Goal: Task Accomplishment & Management: Manage account settings

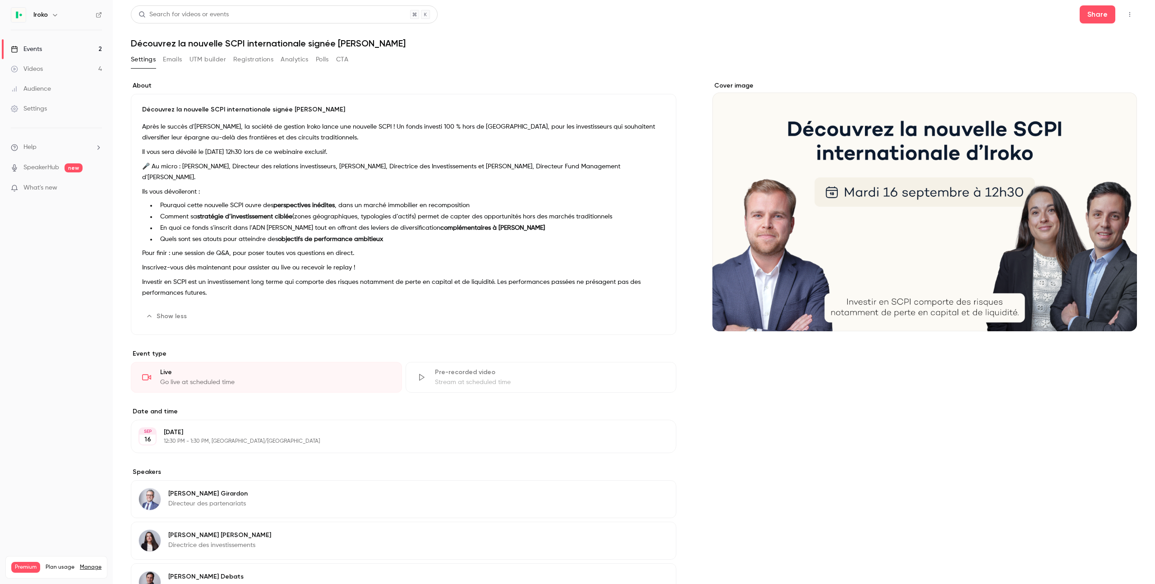
click at [172, 61] on button "Emails" at bounding box center [172, 59] width 19 height 14
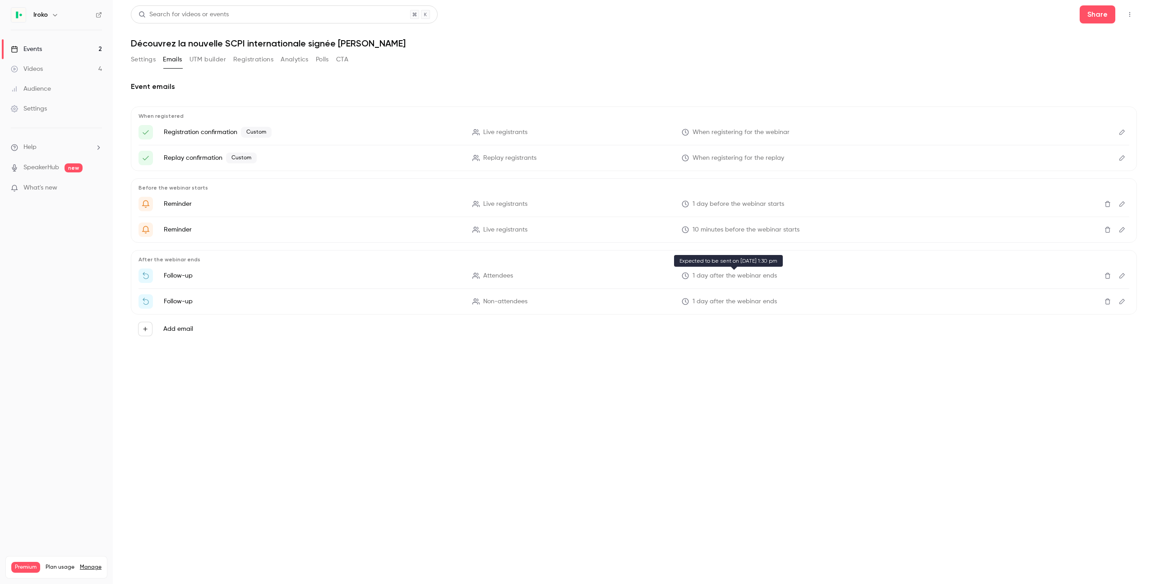
click at [751, 272] on span "1 day after the webinar ends" at bounding box center [735, 275] width 84 height 9
click at [485, 278] on span "Attendees" at bounding box center [498, 275] width 30 height 9
click at [149, 286] on ul "Follow-up Attendees 1 day after the webinar ends Follow-up Non-attendees 1 day …" at bounding box center [634, 288] width 991 height 40
click at [1123, 275] on icon "Edit" at bounding box center [1121, 275] width 7 height 6
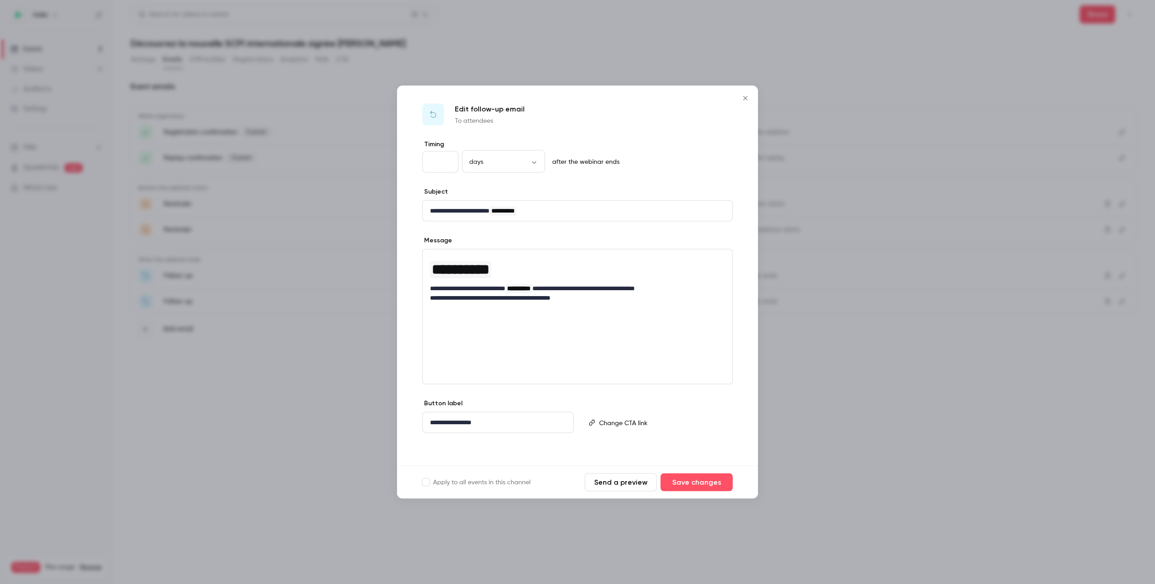
click at [748, 99] on icon "Close" at bounding box center [745, 98] width 11 height 7
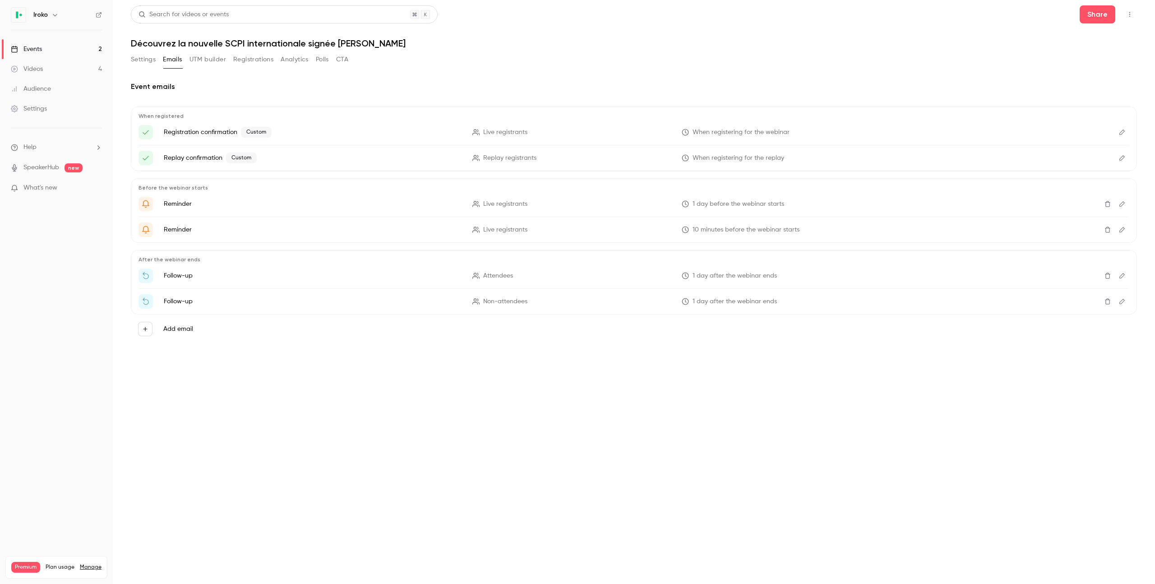
click at [40, 48] on div "Events" at bounding box center [26, 49] width 31 height 9
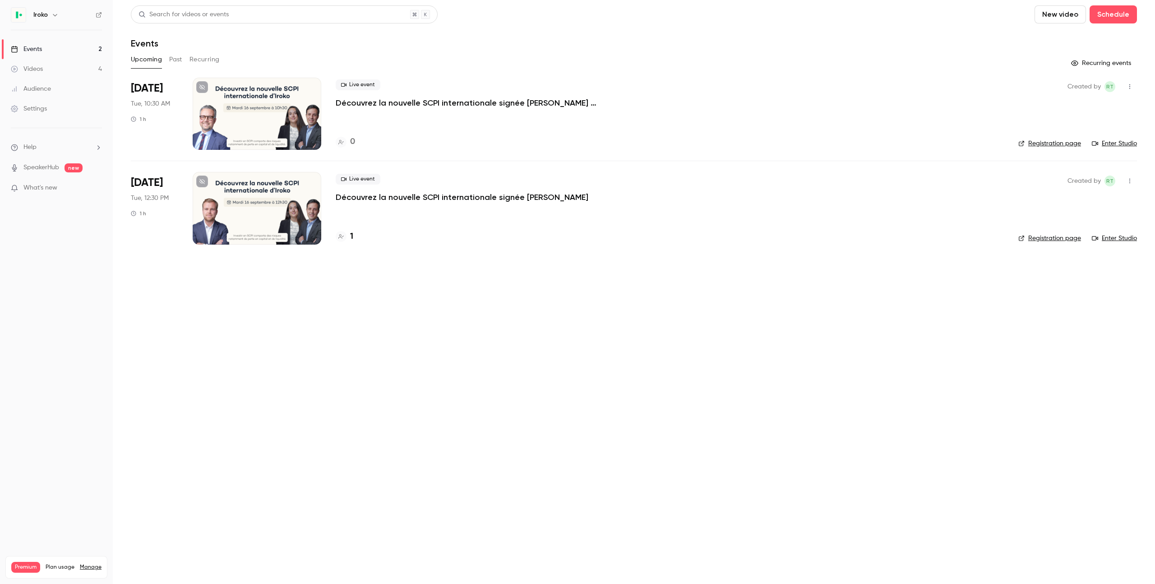
click at [393, 197] on p "Découvrez la nouvelle SCPI internationale signée [PERSON_NAME]" at bounding box center [462, 197] width 253 height 11
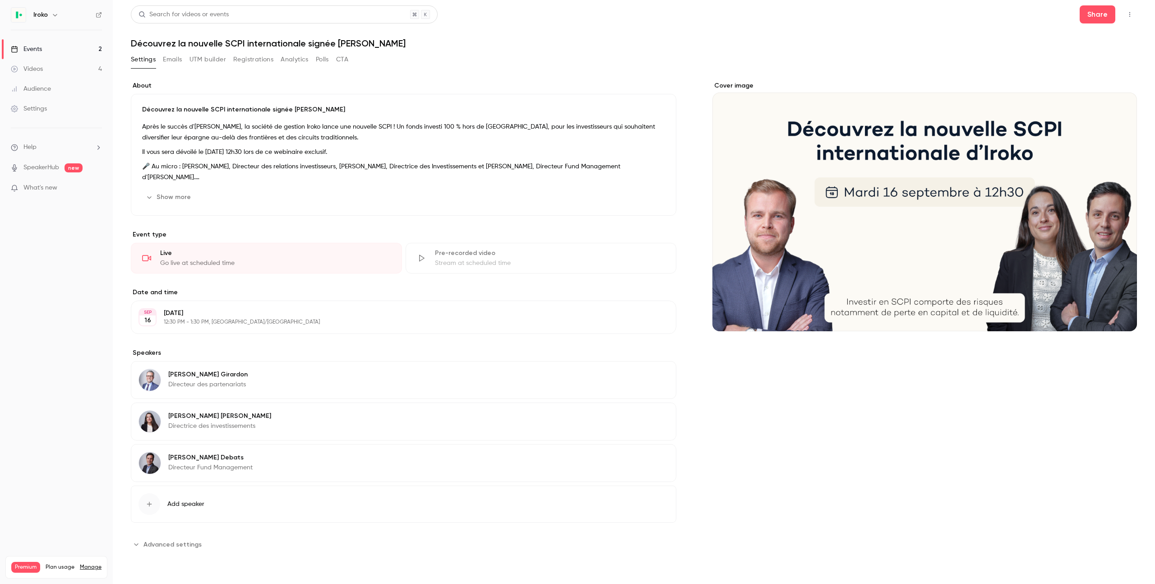
click at [168, 57] on button "Emails" at bounding box center [172, 59] width 19 height 14
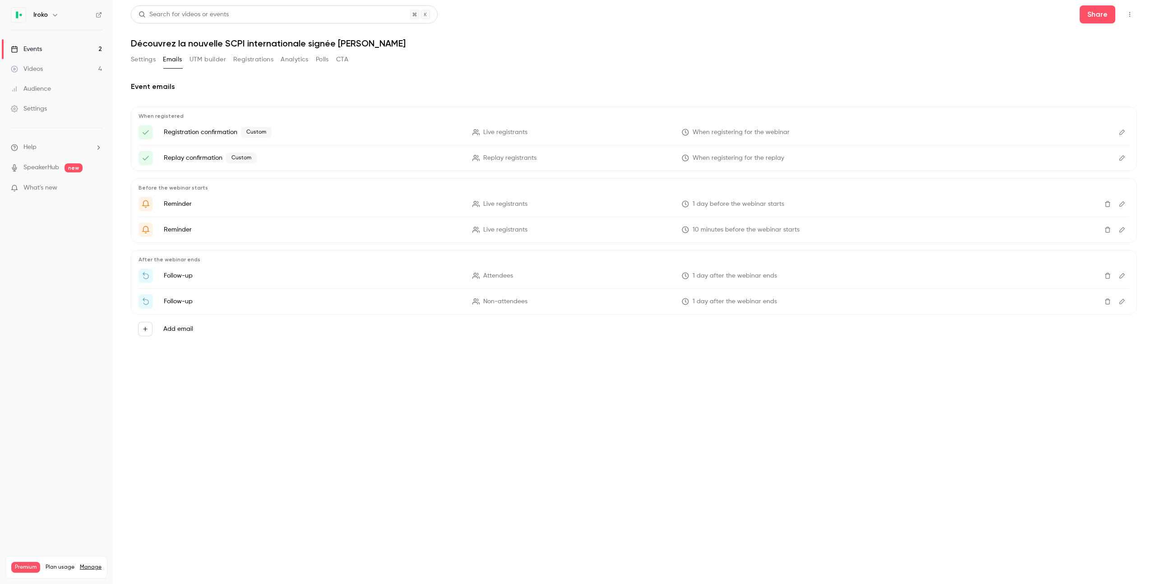
click at [1108, 275] on icon "Delete" at bounding box center [1107, 275] width 7 height 6
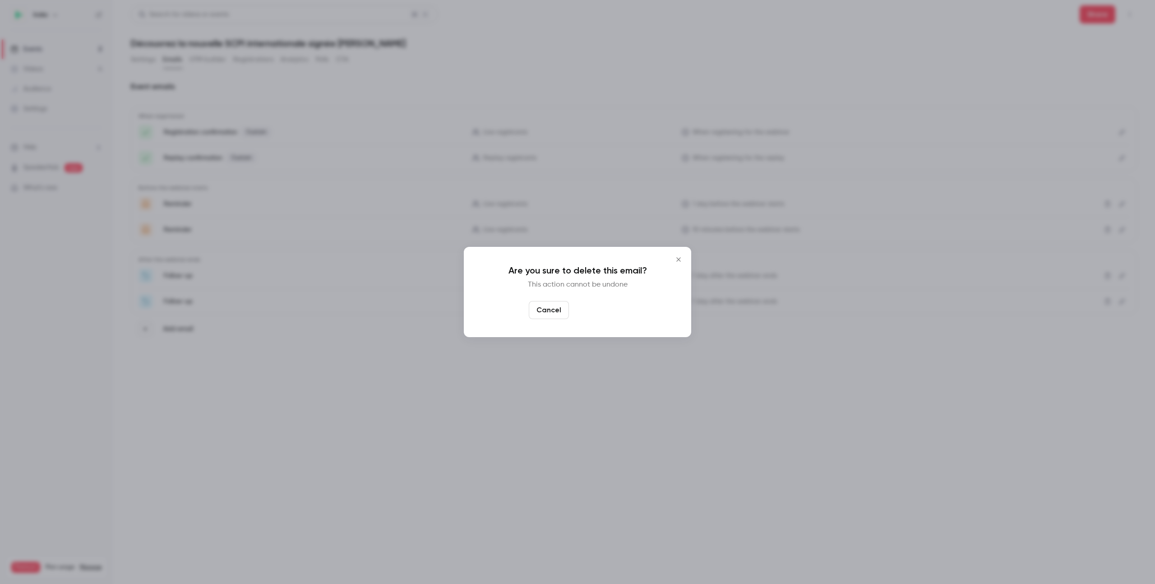
click at [602, 313] on button "Yes, delete" at bounding box center [600, 310] width 54 height 18
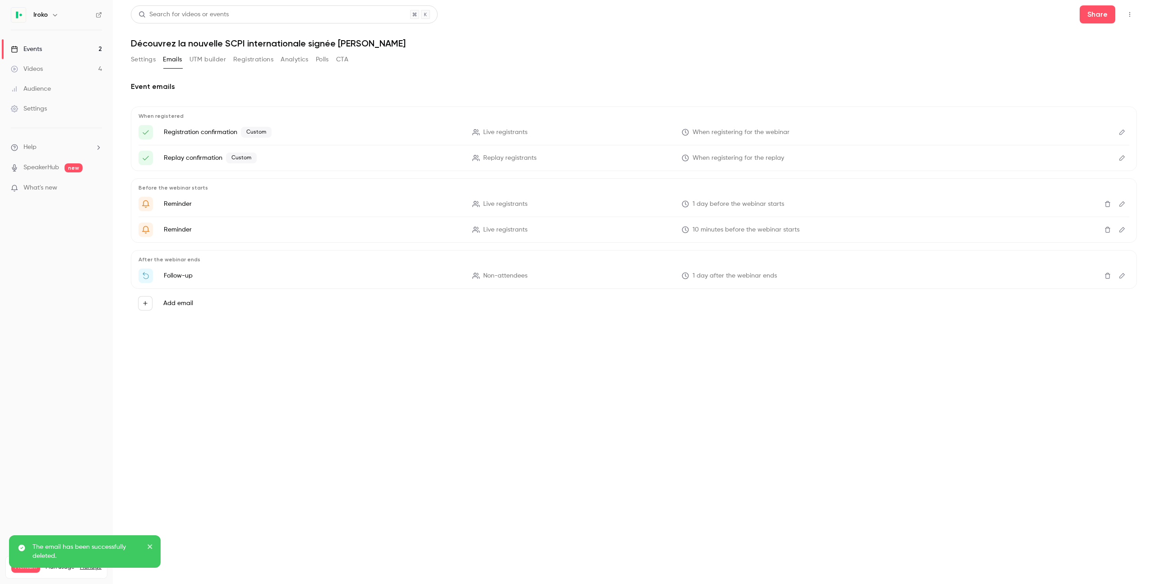
click at [1112, 275] on button "Delete" at bounding box center [1107, 275] width 14 height 14
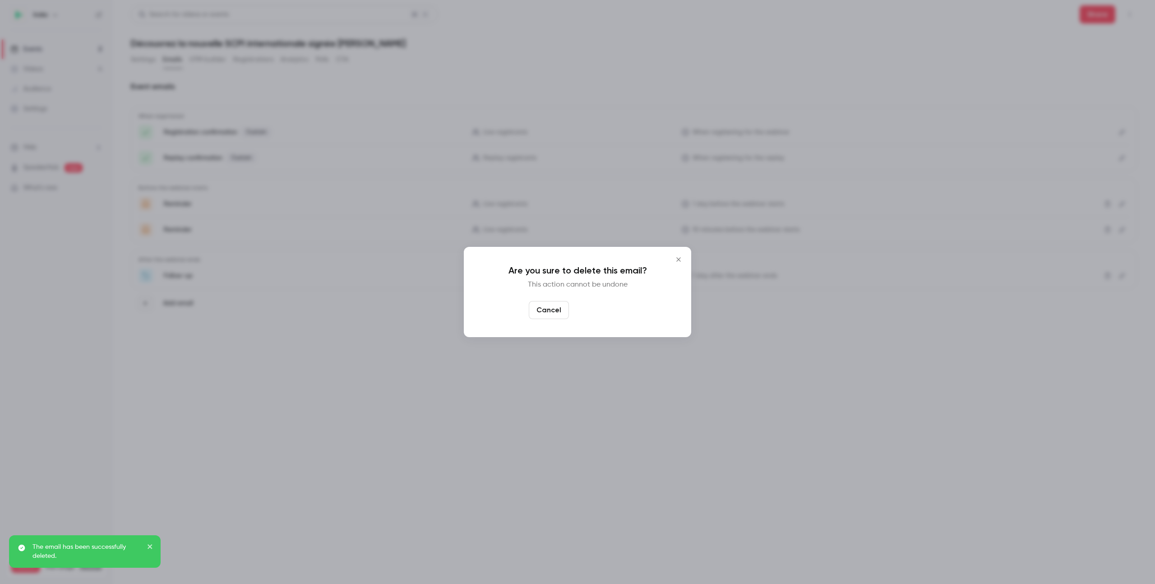
click at [594, 309] on button "Yes, delete" at bounding box center [600, 310] width 54 height 18
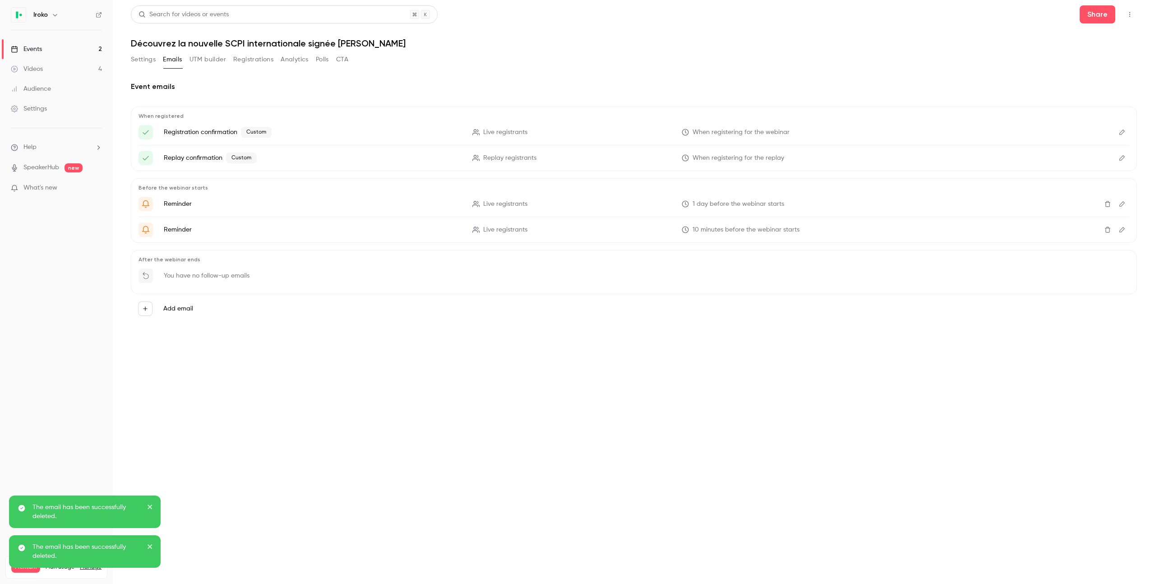
click at [529, 390] on main "Search for videos or events Share Découvrez la nouvelle SCPI internationale sig…" at bounding box center [634, 292] width 1042 height 584
